Goal: Check status: Check status

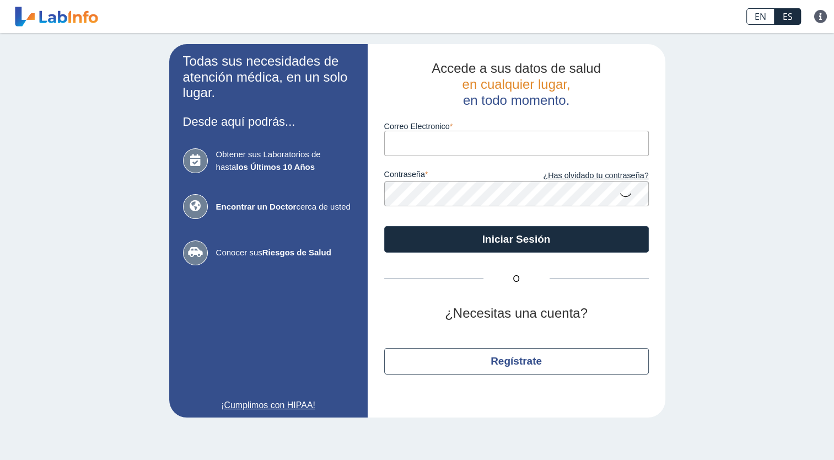
click at [434, 150] on input "Correo Electronico" at bounding box center [516, 143] width 265 height 25
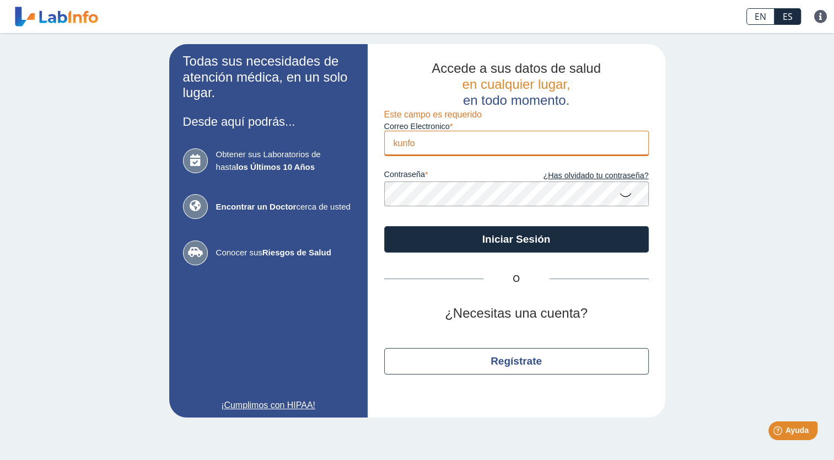
type input "[EMAIL_ADDRESS][DOMAIN_NAME]"
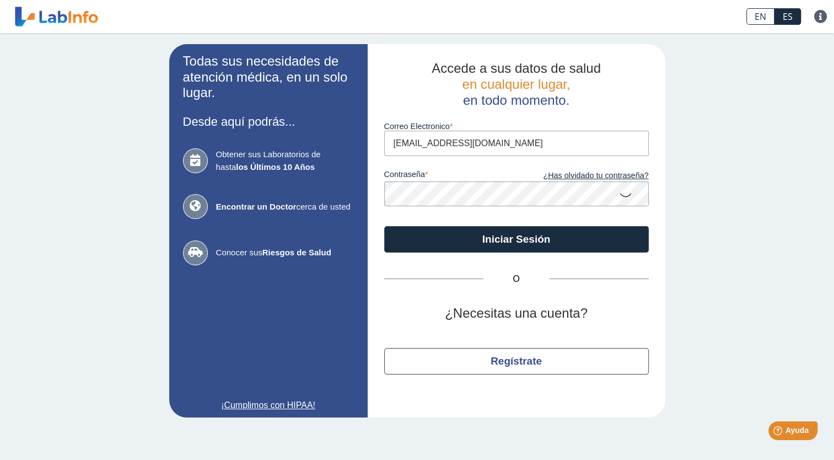
click at [622, 196] on icon at bounding box center [625, 194] width 13 height 21
click at [527, 240] on button "Iniciar Sesión" at bounding box center [516, 239] width 265 height 26
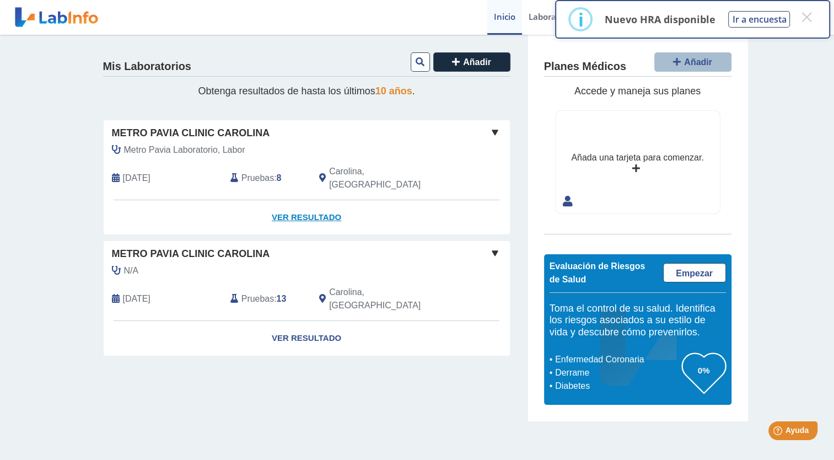
click at [295, 202] on link "Ver Resultado" at bounding box center [307, 217] width 406 height 35
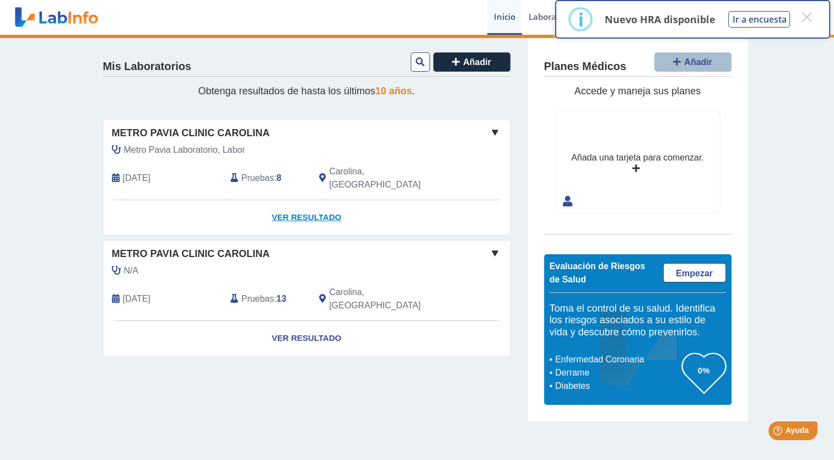
click at [297, 200] on link "Ver Resultado" at bounding box center [307, 217] width 406 height 35
click at [291, 200] on link "Ver Resultado" at bounding box center [307, 217] width 406 height 35
click at [807, 17] on button "×" at bounding box center [806, 17] width 20 height 20
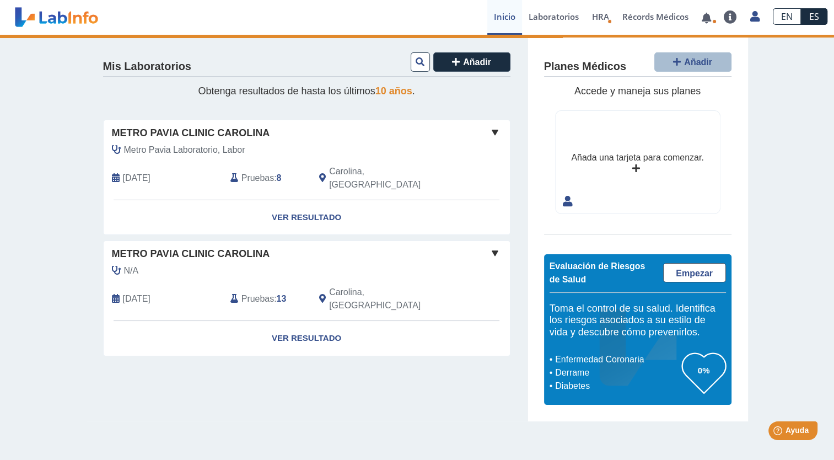
click at [498, 131] on span at bounding box center [494, 132] width 13 height 13
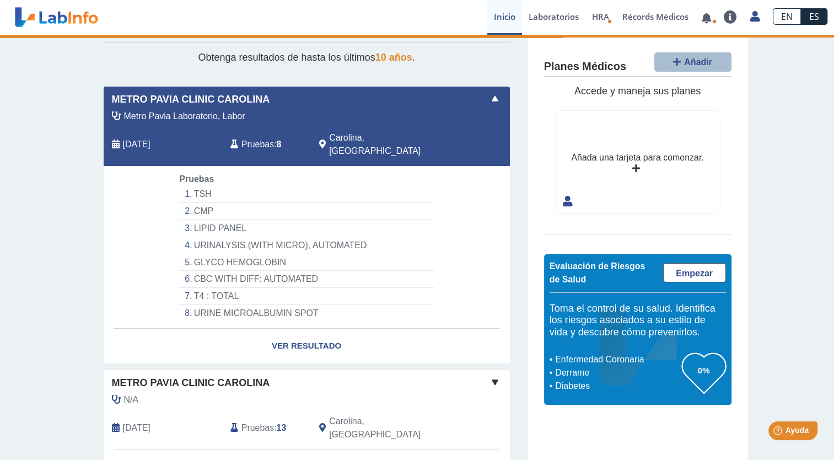
scroll to position [69, 0]
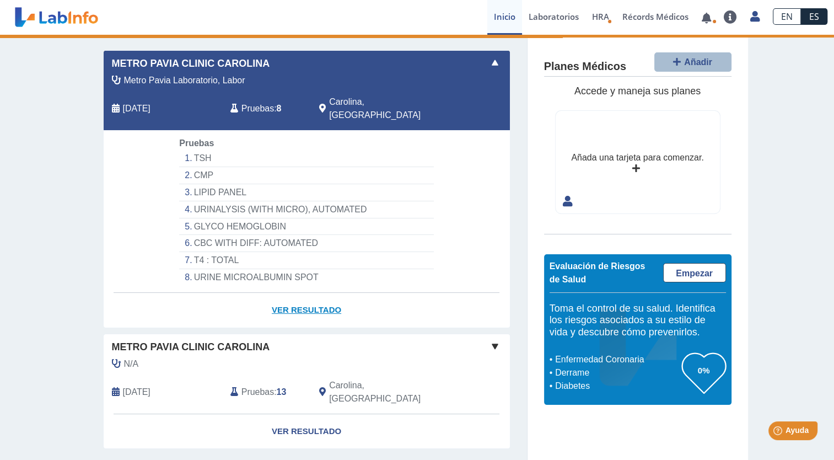
click at [292, 293] on link "Ver Resultado" at bounding box center [307, 310] width 406 height 35
click at [313, 295] on link "Ver Resultado" at bounding box center [307, 310] width 406 height 35
click at [311, 293] on link "Ver Resultado" at bounding box center [307, 310] width 406 height 35
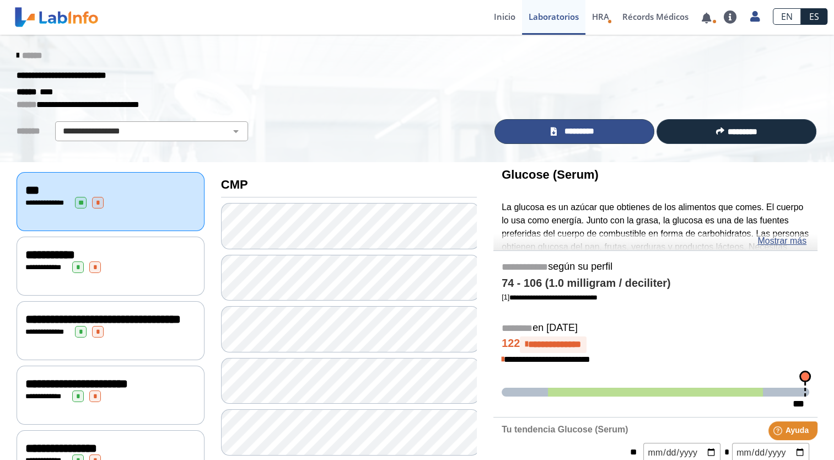
click at [540, 131] on link "*********" at bounding box center [574, 131] width 160 height 25
